Goal: Information Seeking & Learning: Learn about a topic

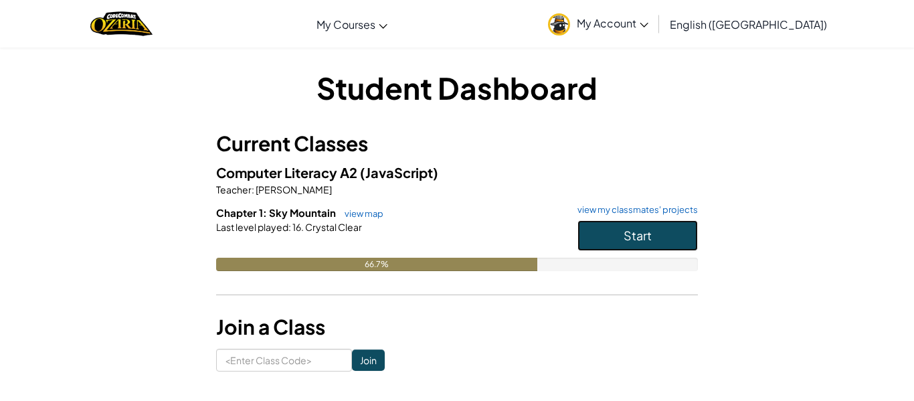
click at [585, 238] on button "Start" at bounding box center [637, 235] width 120 height 31
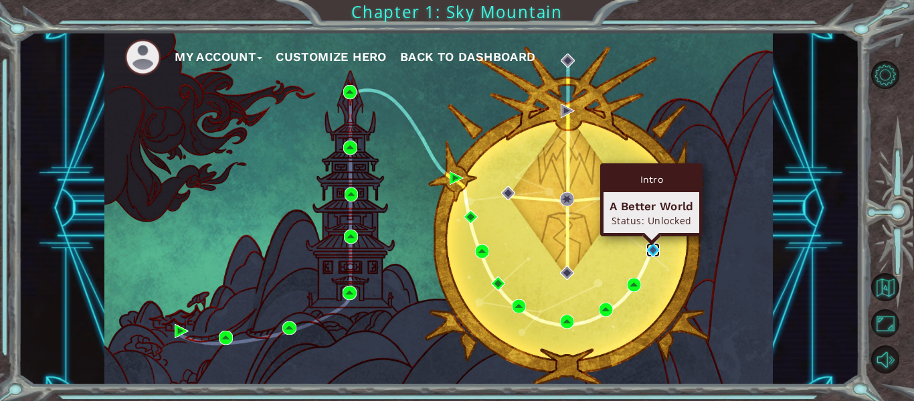
click at [650, 247] on img at bounding box center [653, 250] width 14 height 14
